Goal: Manage account settings

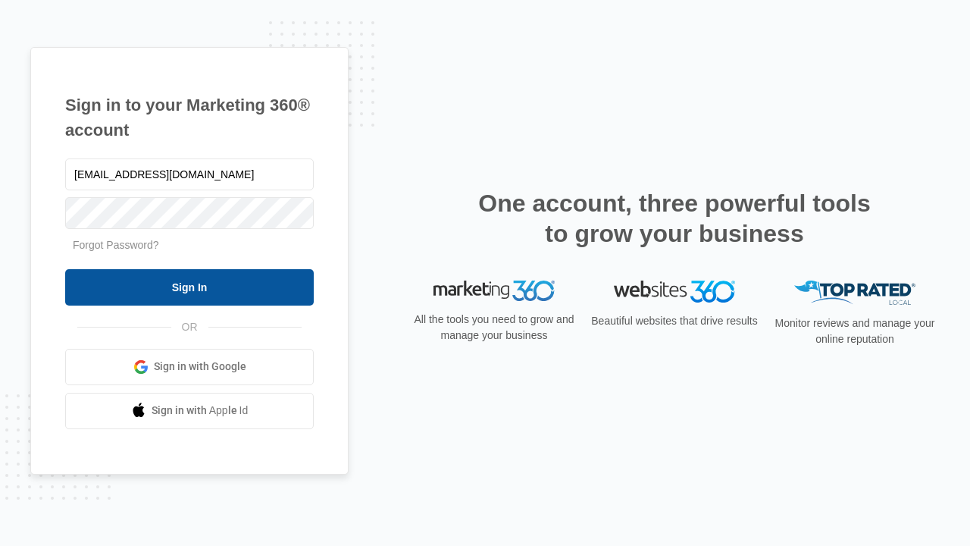
click at [189, 286] on input "Sign In" at bounding box center [189, 287] width 249 height 36
